Goal: Transaction & Acquisition: Purchase product/service

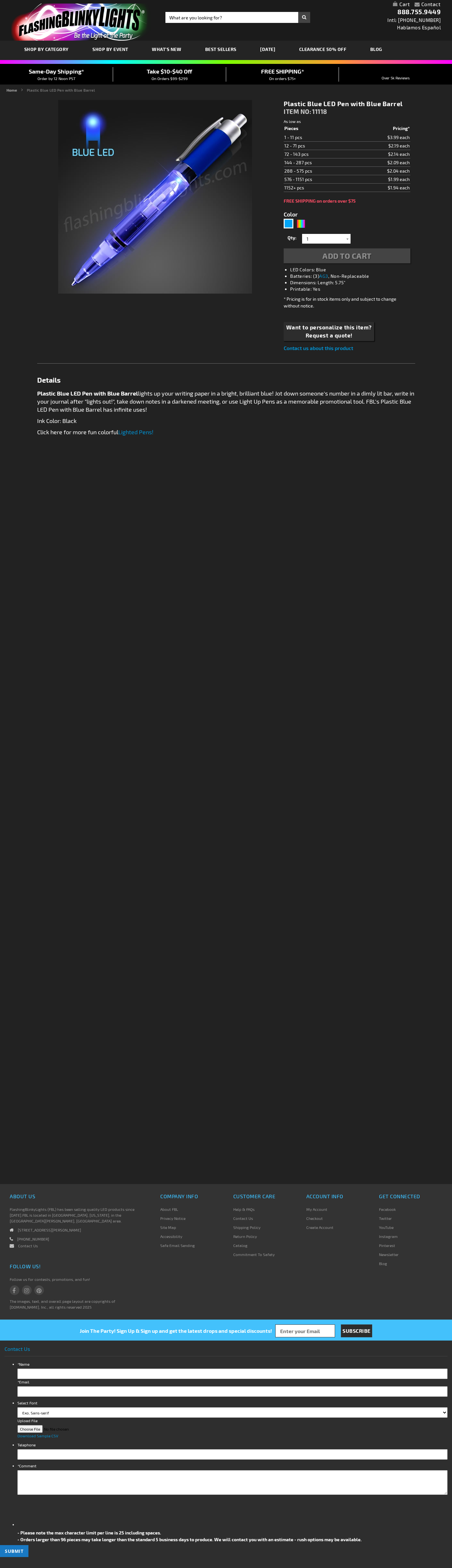
type input "5629"
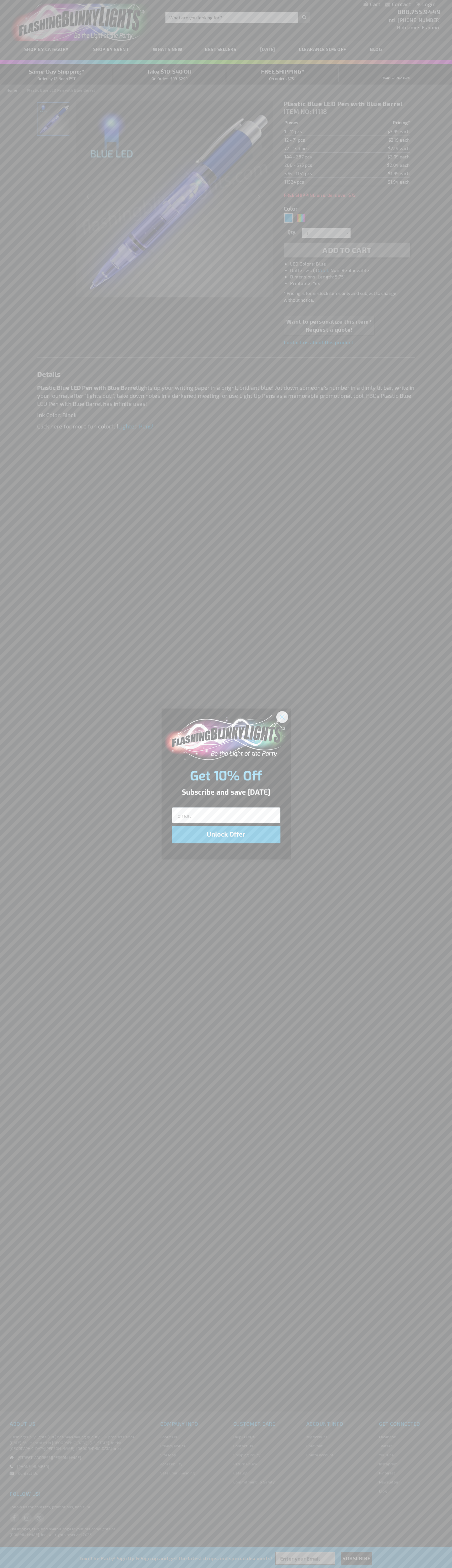
click at [282, 717] on icon "Close dialog" at bounding box center [282, 717] width 4 height 4
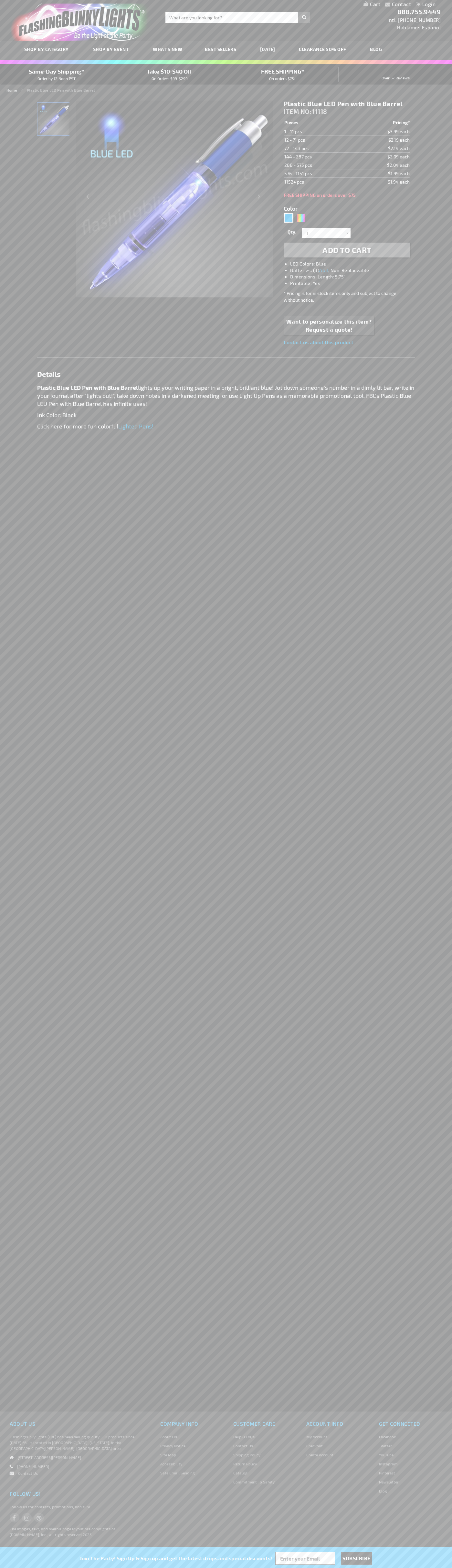
click at [347, 250] on span "Add to Cart" at bounding box center [347, 250] width 49 height 9
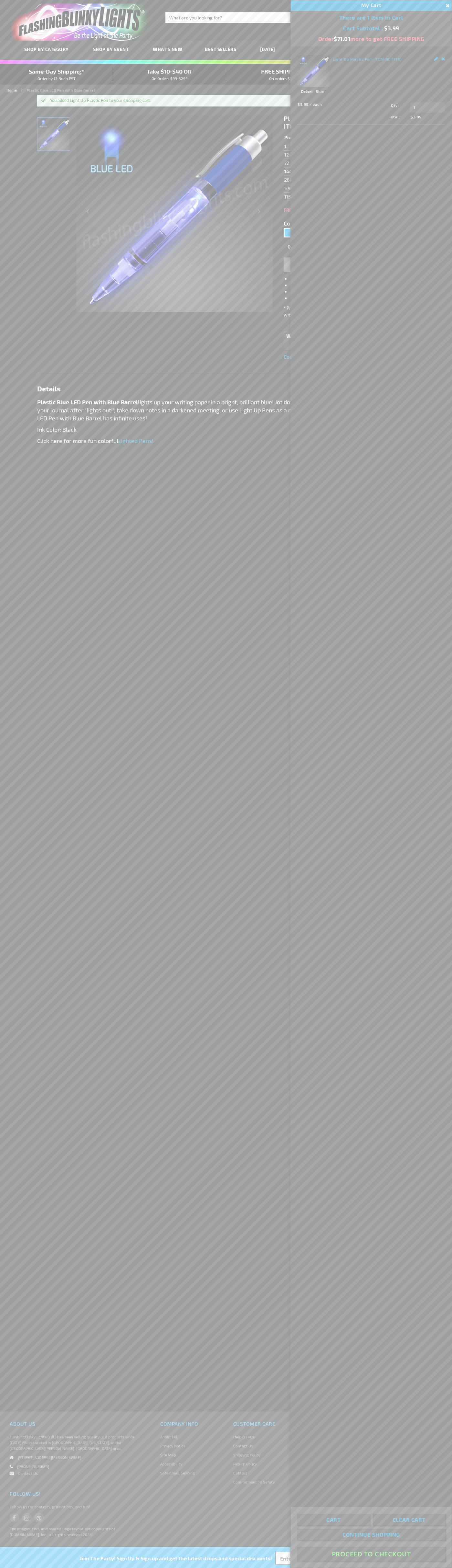
click at [371, 1554] on button "Proceed To Checkout" at bounding box center [371, 1554] width 148 height 15
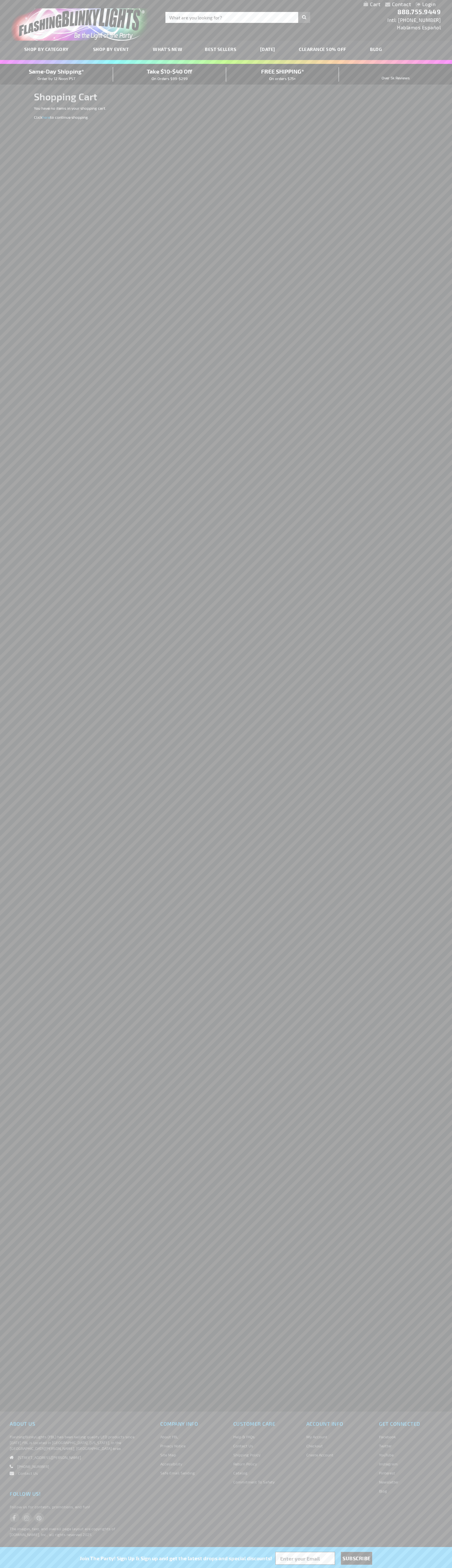
click at [57, 74] on span "Same-Day Shipping*" at bounding box center [57, 71] width 55 height 7
click at [209, 20] on input "Search" at bounding box center [237, 17] width 145 height 11
click at [425, 1196] on div "Contact Compare Products Login Skip to Content My Cart My Cart Close You have n…" at bounding box center [226, 784] width 452 height 1568
click at [30, 1568] on html "The store will not work correctly when cookies are disabled. Contact Compare Pr…" at bounding box center [226, 784] width 452 height 1568
click at [19, 1324] on div "Contact Compare Products Login Skip to Content My Cart My Cart Close You have n…" at bounding box center [226, 784] width 452 height 1568
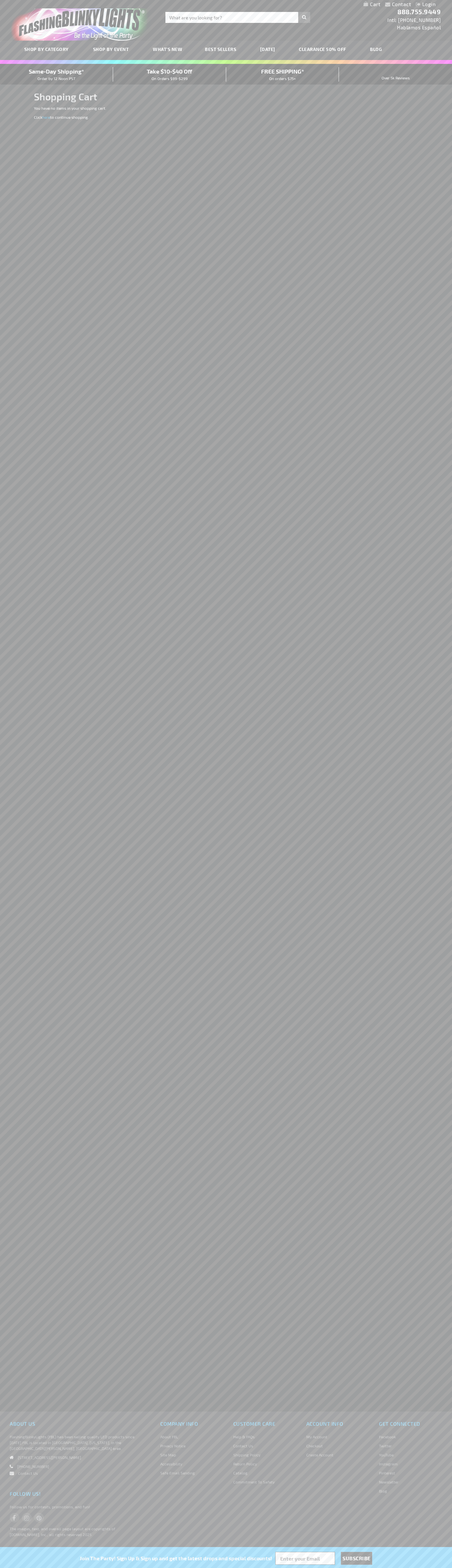
click at [57, 74] on span "Same-Day Shipping*" at bounding box center [57, 71] width 55 height 7
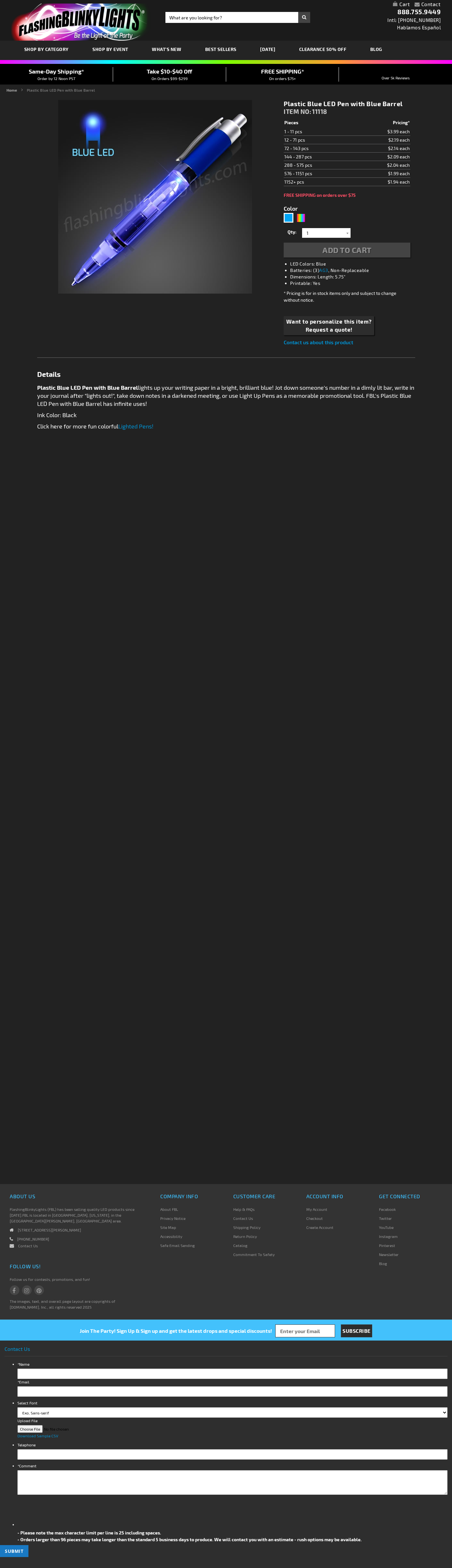
type input "5629"
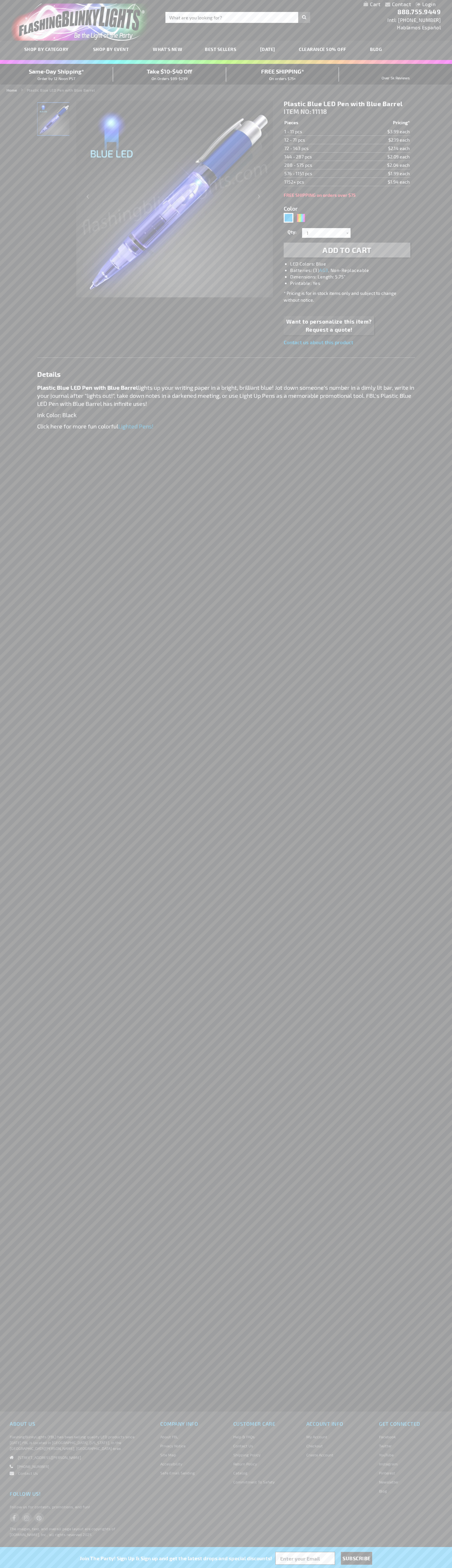
click at [347, 104] on h1 "Plastic Blue LED Pen with Blue Barrel" at bounding box center [347, 103] width 126 height 8
click at [318, 131] on td "1 - 11 pcs" at bounding box center [318, 131] width 70 height 9
click at [318, 140] on td "12 - 71 pcs" at bounding box center [318, 140] width 70 height 9
click at [318, 148] on td "72 - 143 pcs" at bounding box center [318, 149] width 70 height 9
click at [318, 157] on td "144 - 287 pcs" at bounding box center [318, 157] width 70 height 9
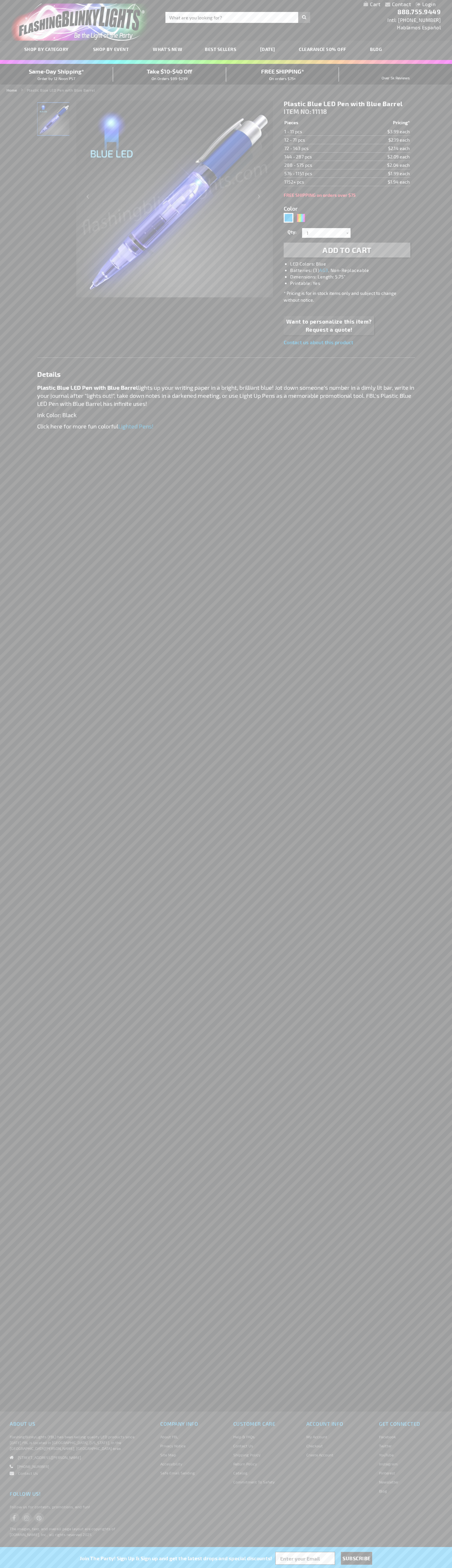
click at [318, 165] on td "288 - 575 pcs" at bounding box center [318, 166] width 70 height 9
click at [318, 174] on td "576 - 1151 pcs" at bounding box center [318, 174] width 70 height 9
click at [318, 182] on td "1152+ pcs" at bounding box center [318, 182] width 70 height 9
click at [288, 218] on div "Blue" at bounding box center [288, 217] width 9 height 9
click at [347, 104] on h1 "Plastic Blue LED Pen with Blue Barrel" at bounding box center [347, 103] width 126 height 8
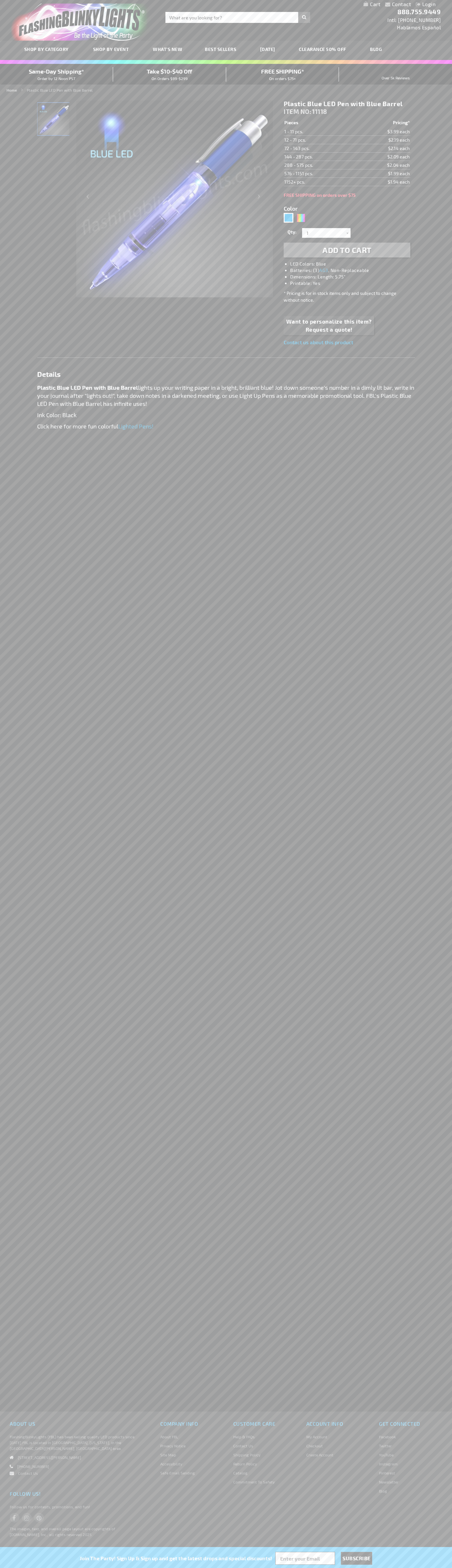
click at [347, 250] on span "Add to Cart" at bounding box center [347, 250] width 49 height 9
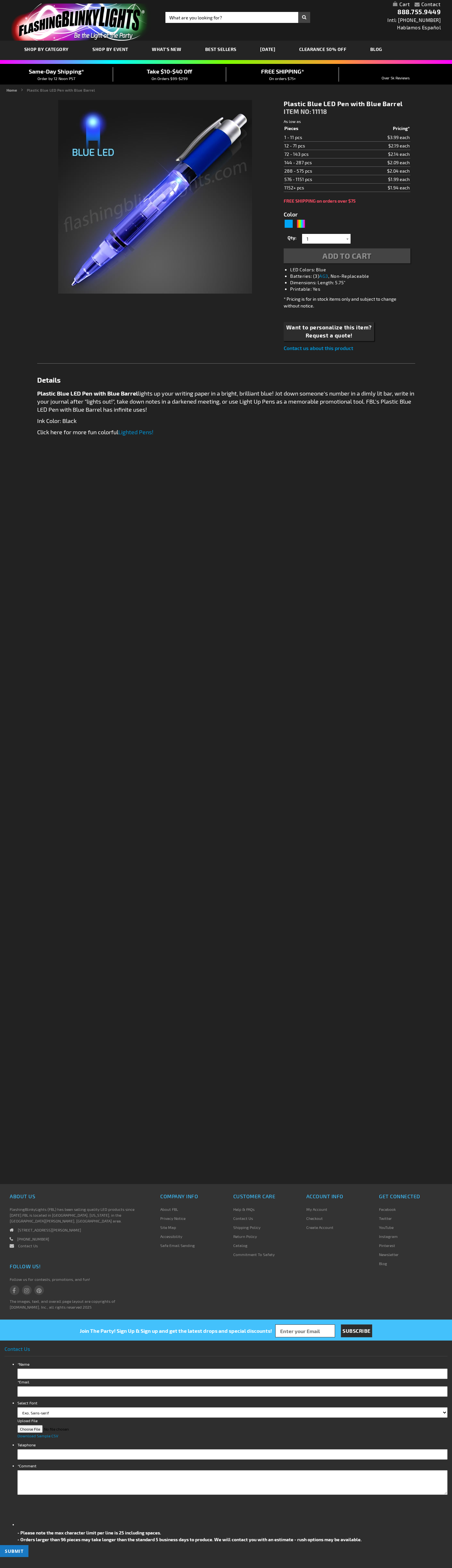
type input "5629"
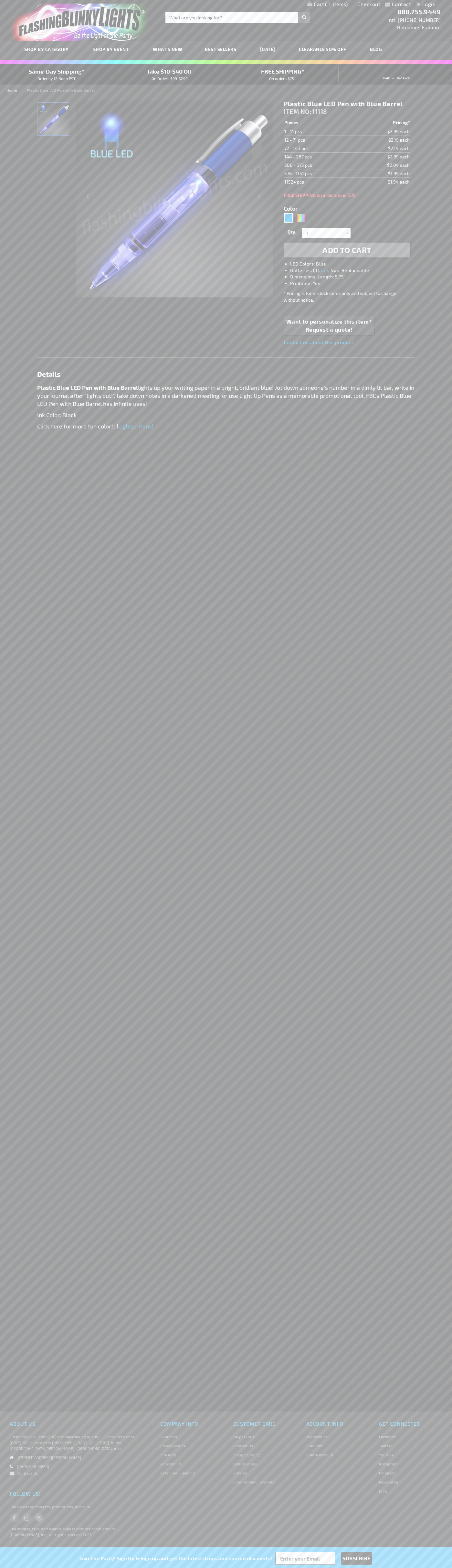
click at [368, 4] on link "Checkout" at bounding box center [368, 4] width 23 height 6
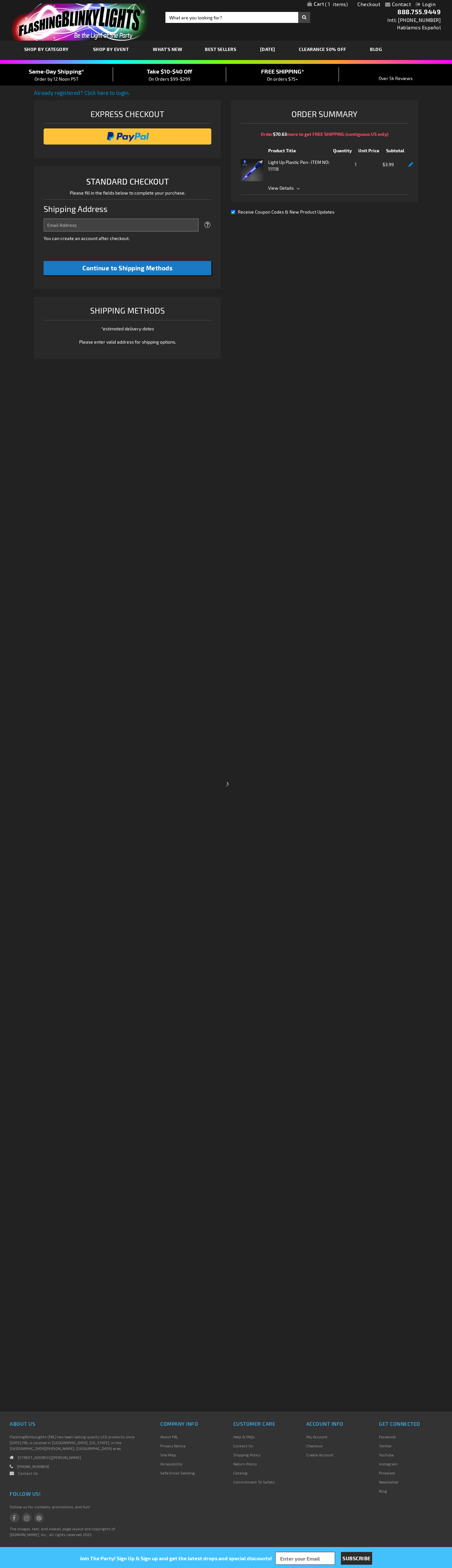
select select "US"
